Goal: Find specific page/section: Find specific page/section

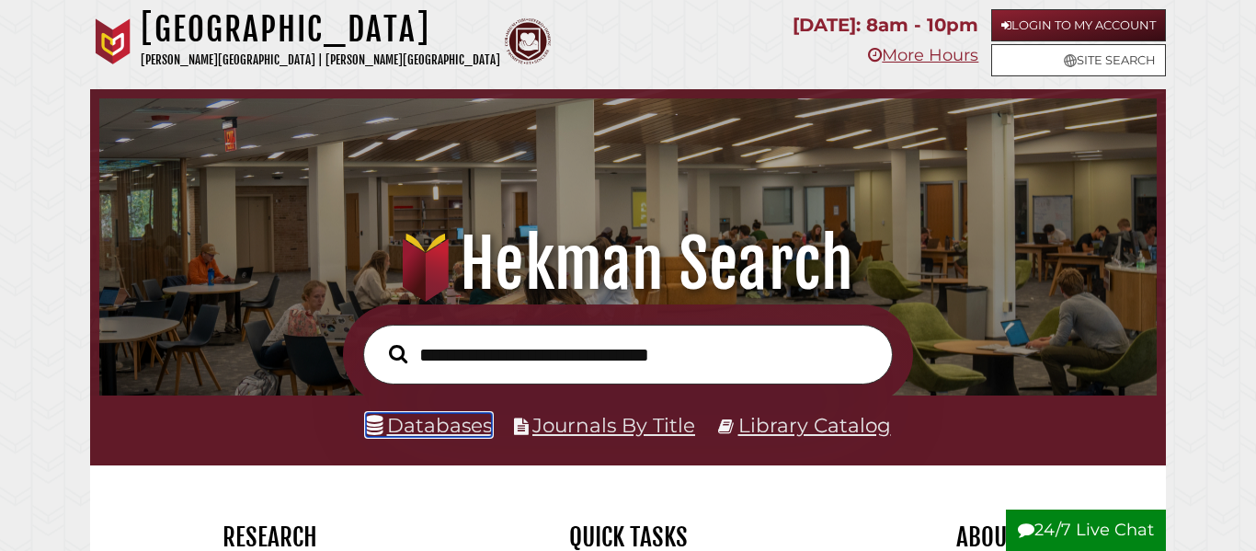
click at [410, 436] on link "Databases" at bounding box center [429, 425] width 126 height 24
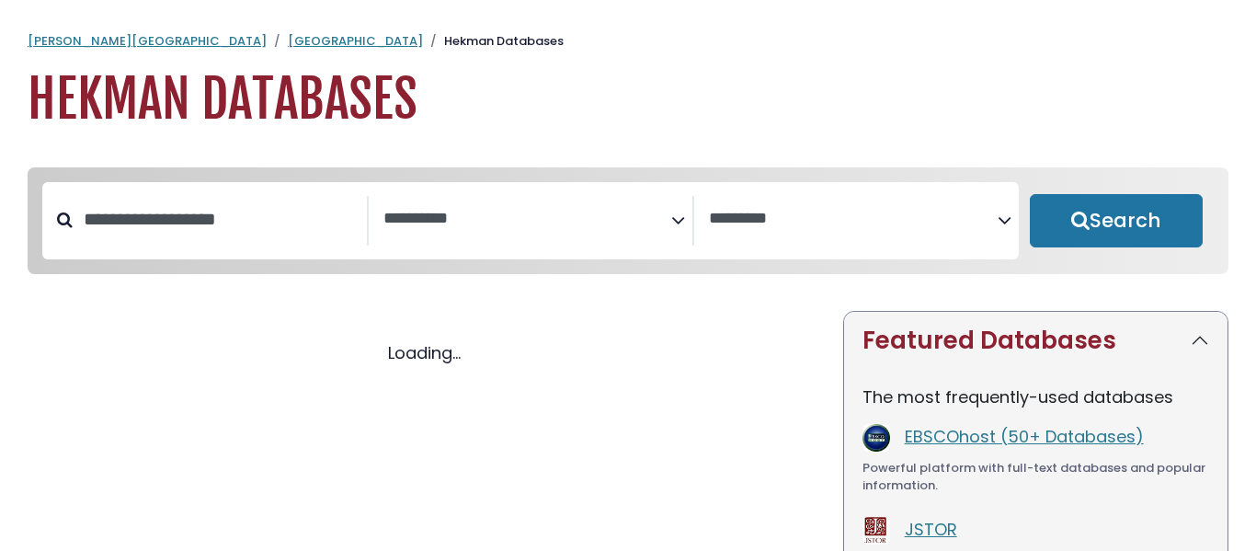
select select "Database Subject Filter"
select select "Database Vendors Filter"
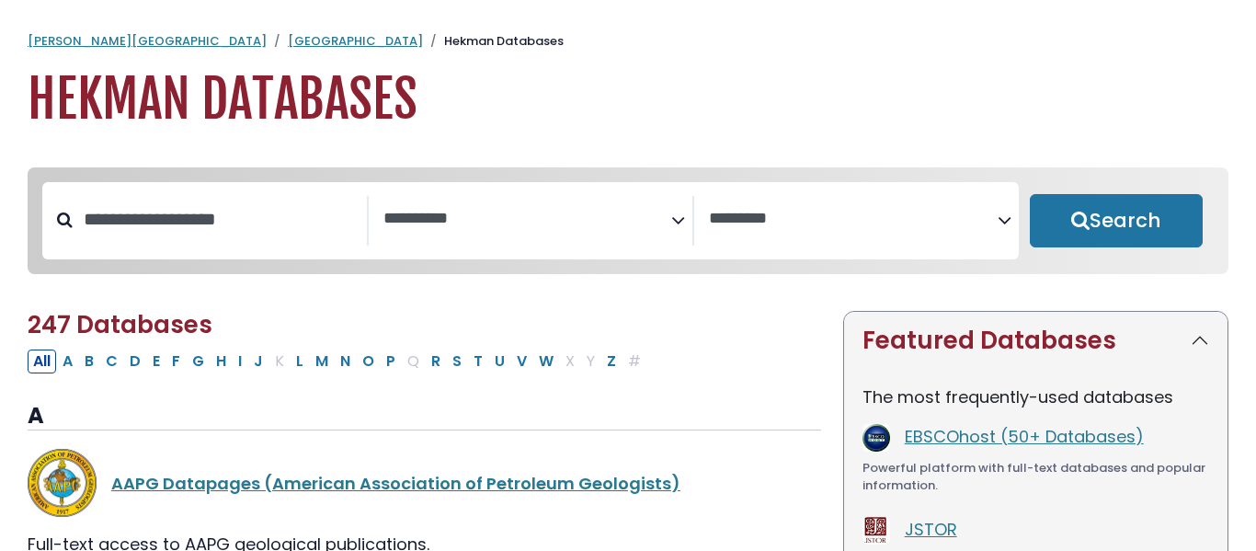
select select "Database Subject Filter"
select select "Database Vendors Filter"
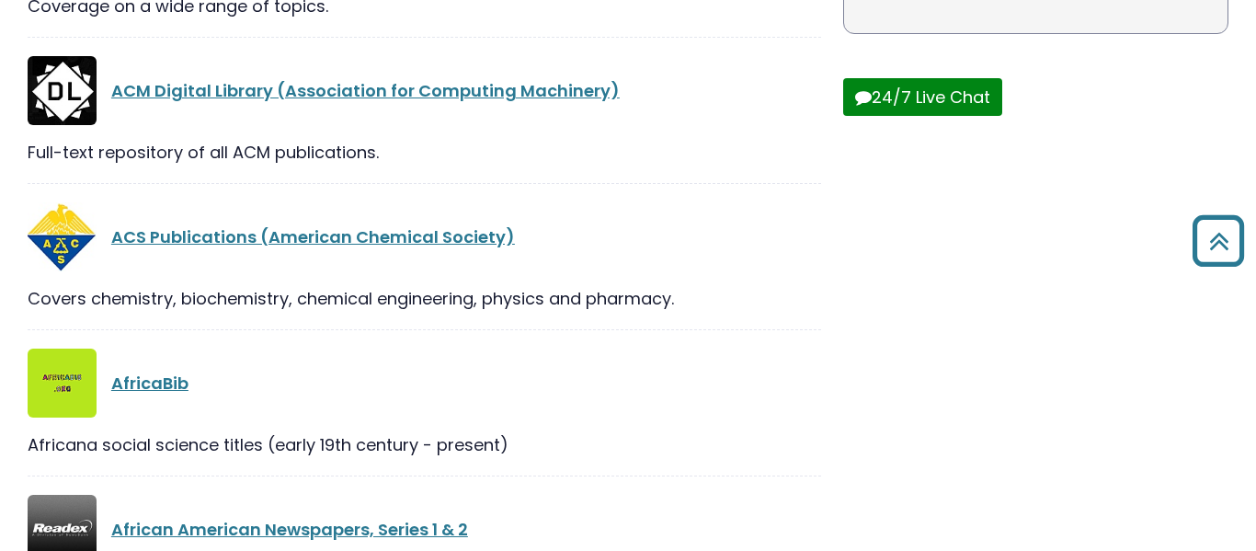
scroll to position [694, 0]
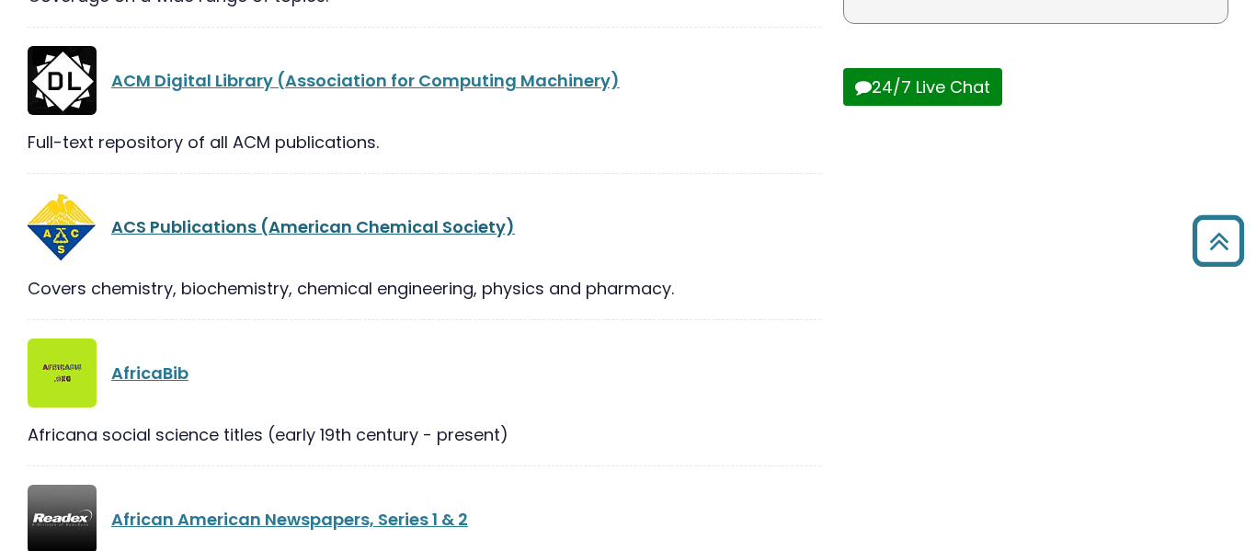
click at [379, 235] on link "ACS Publications (American Chemical Society)" at bounding box center [313, 226] width 404 height 23
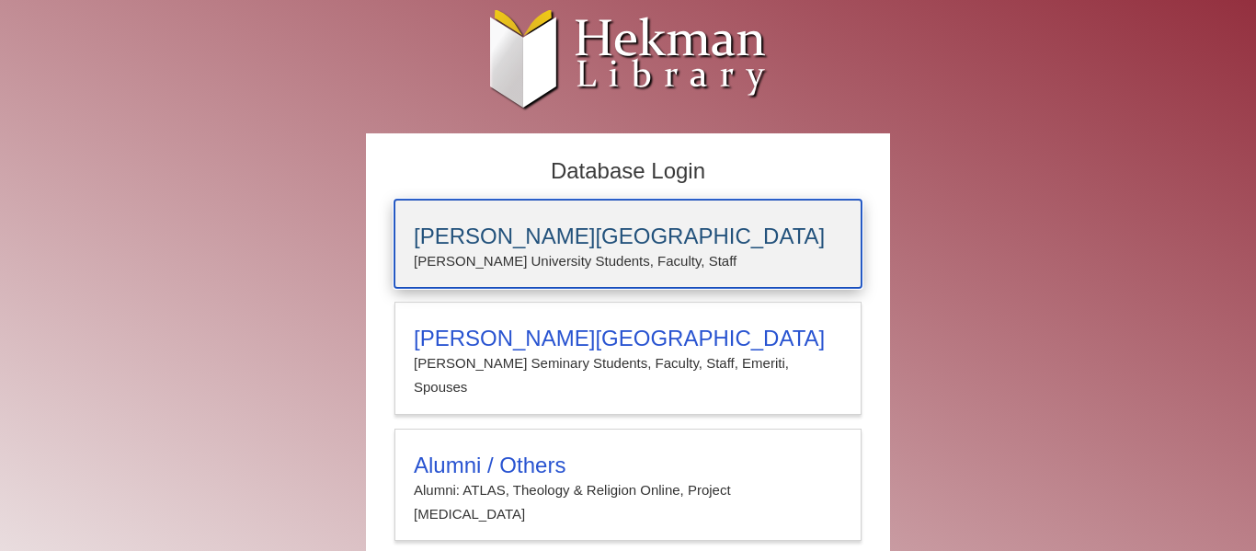
click at [490, 260] on p "Calvin University Students, Faculty, Staff" at bounding box center [628, 261] width 429 height 24
